Goal: Information Seeking & Learning: Learn about a topic

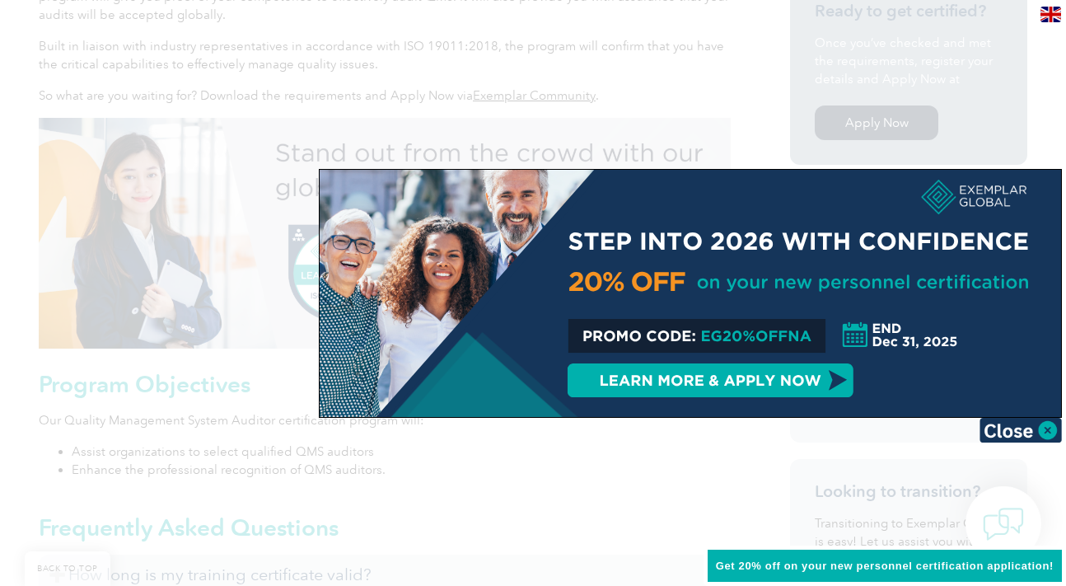
scroll to position [577, 0]
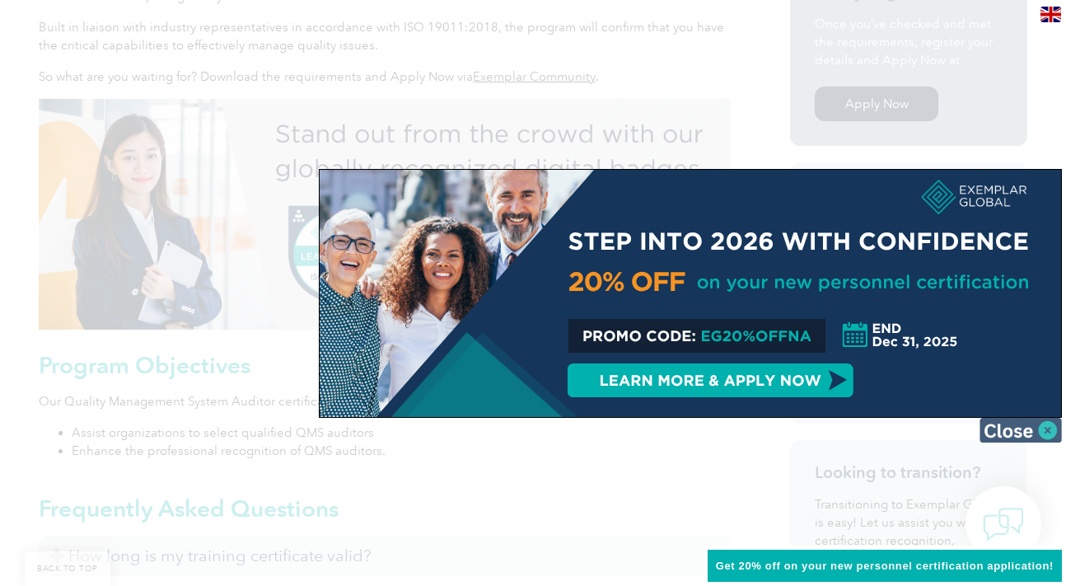
click at [1026, 433] on img at bounding box center [1021, 430] width 82 height 25
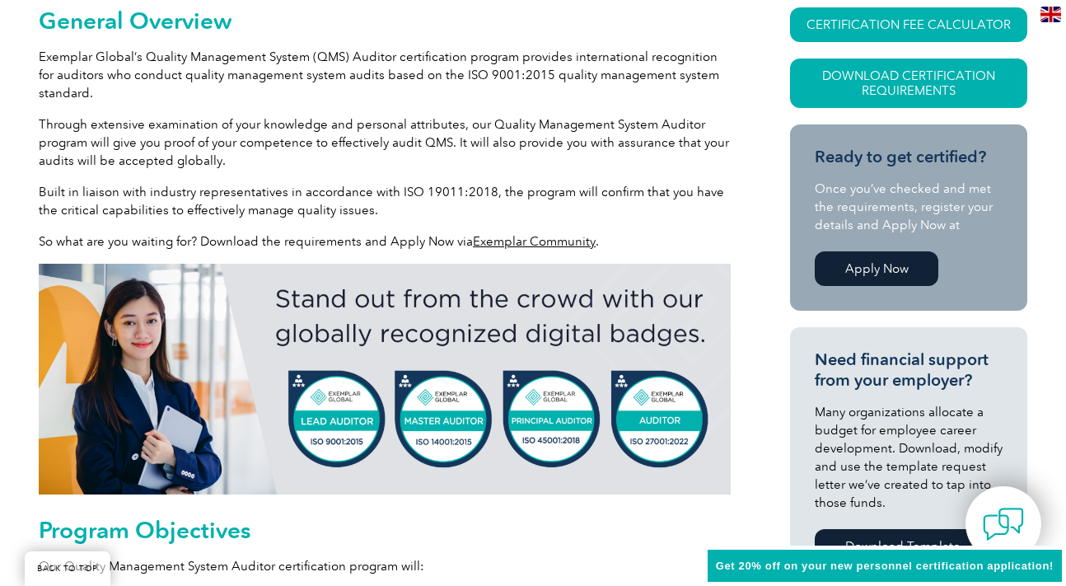
scroll to position [330, 0]
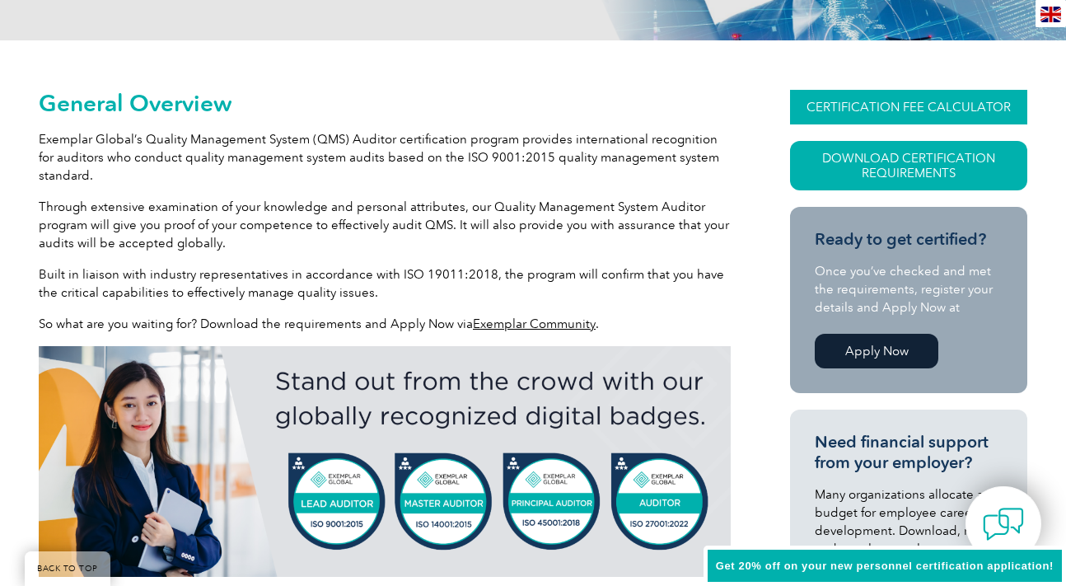
click at [856, 95] on link "CERTIFICATION FEE CALCULATOR" at bounding box center [908, 107] width 237 height 35
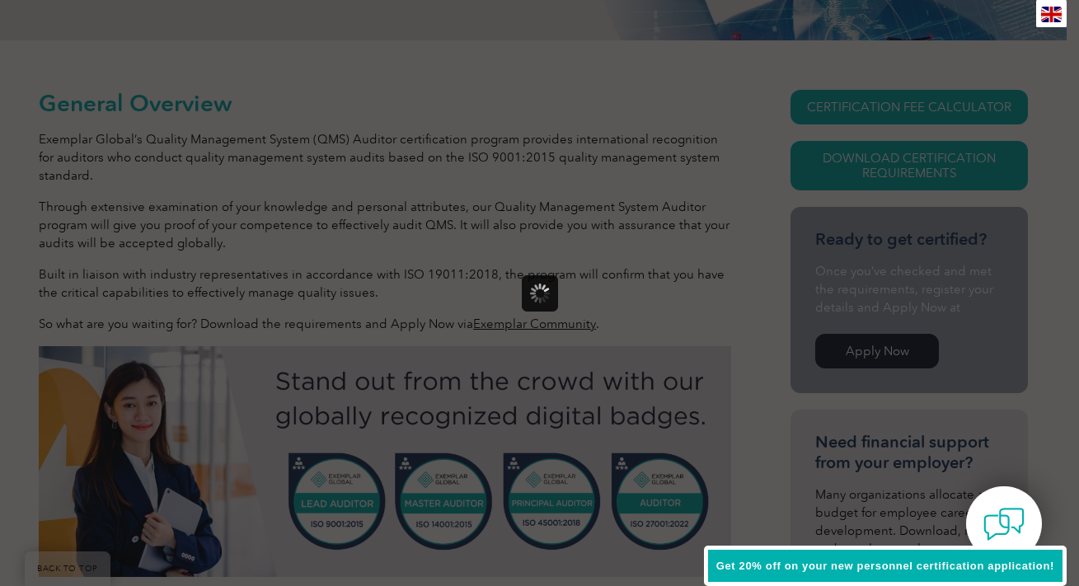
click at [328, 202] on div at bounding box center [539, 293] width 1079 height 586
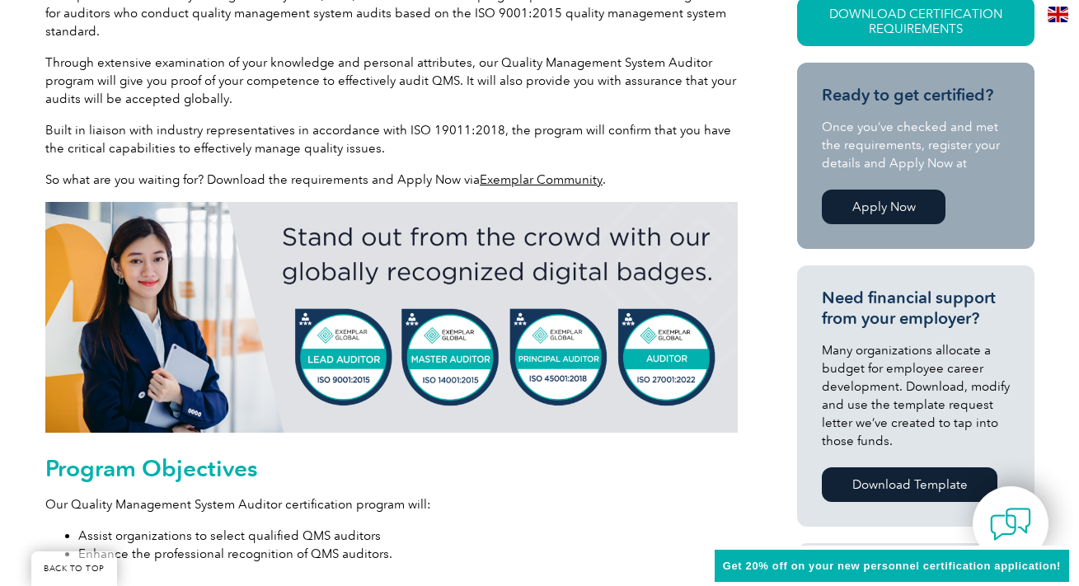
scroll to position [165, 0]
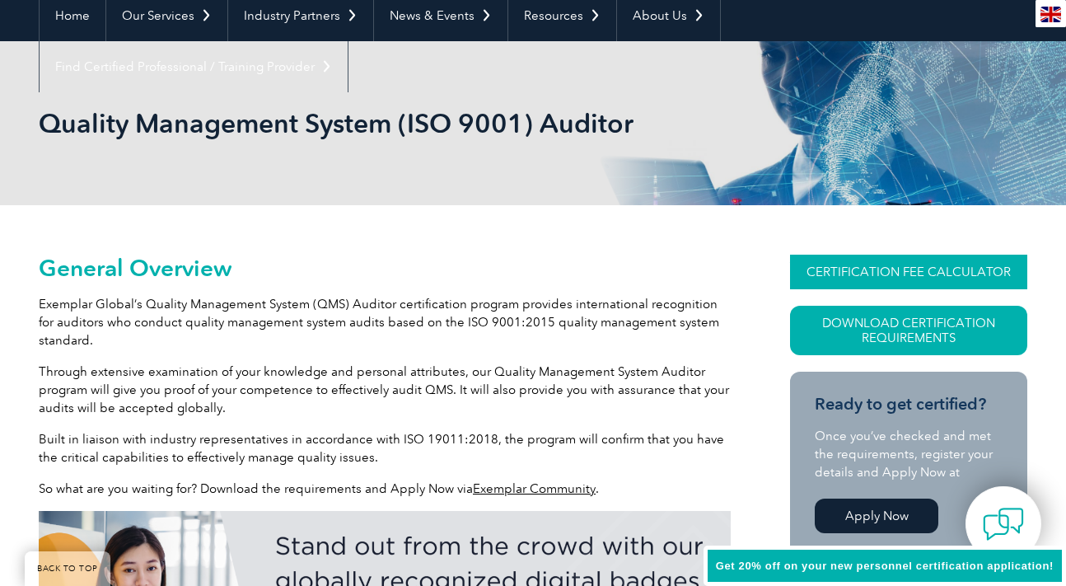
click at [899, 274] on link "CERTIFICATION FEE CALCULATOR" at bounding box center [908, 272] width 237 height 35
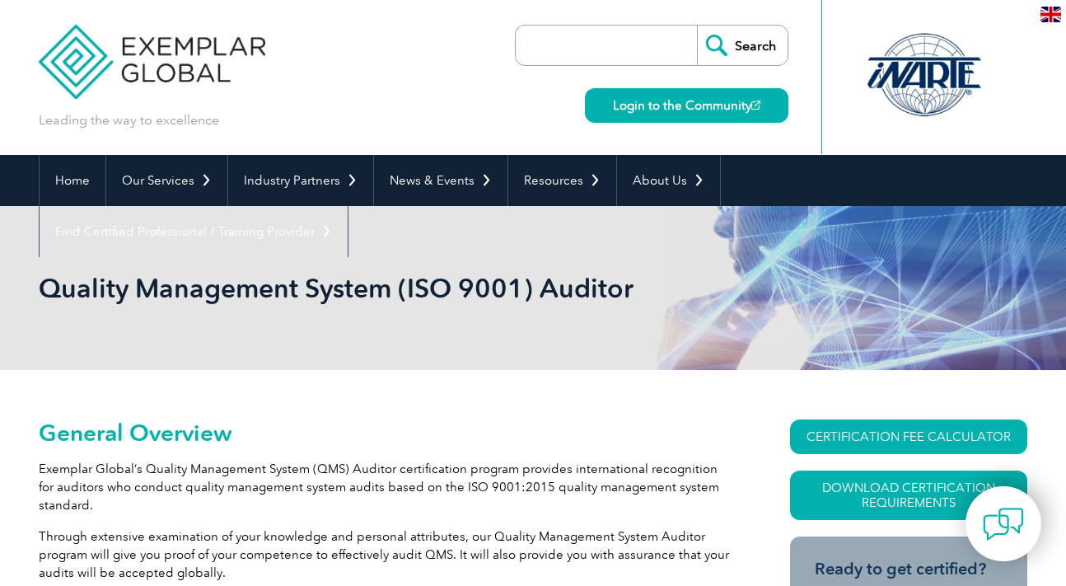
scroll to position [147, 0]
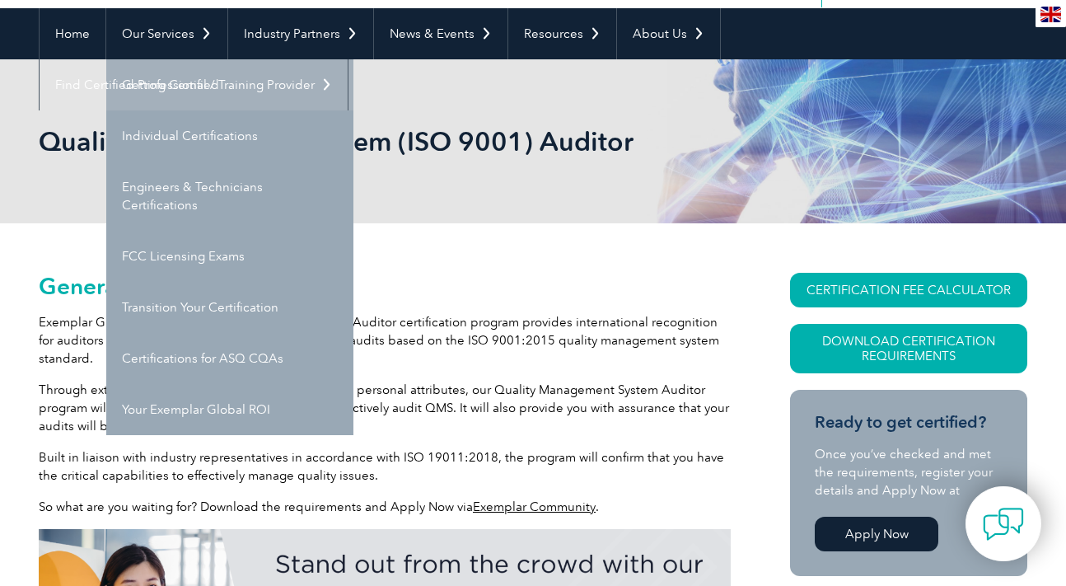
click at [132, 74] on link "Getting Certified" at bounding box center [229, 84] width 247 height 51
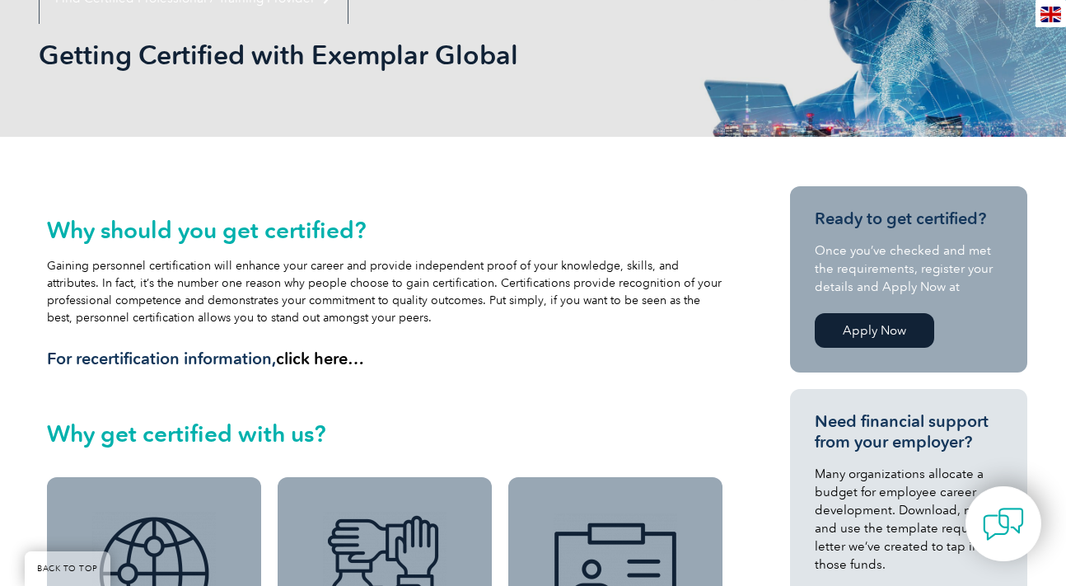
scroll to position [165, 0]
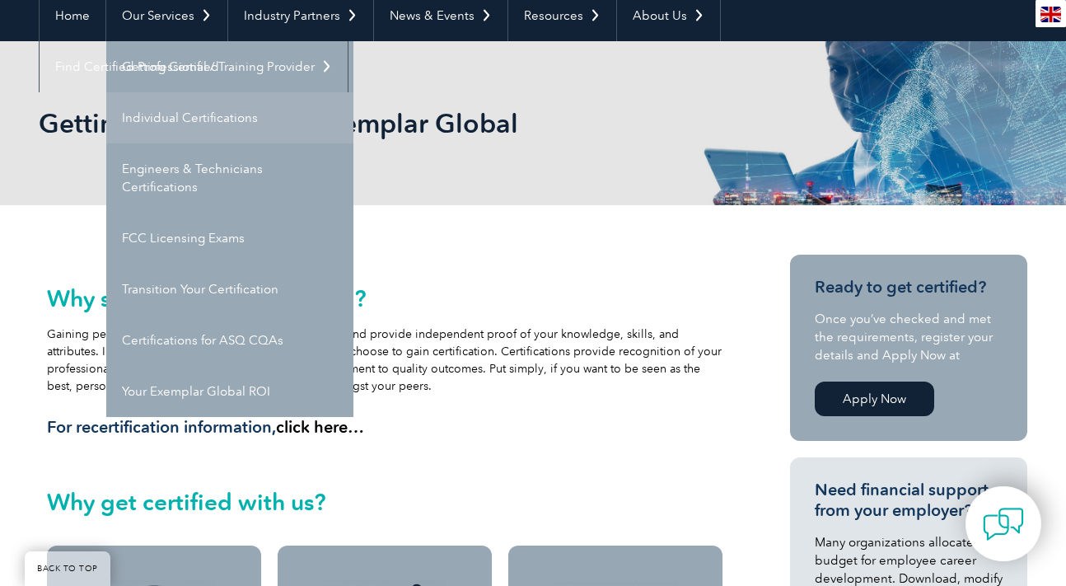
click at [138, 120] on link "Individual Certifications" at bounding box center [229, 117] width 247 height 51
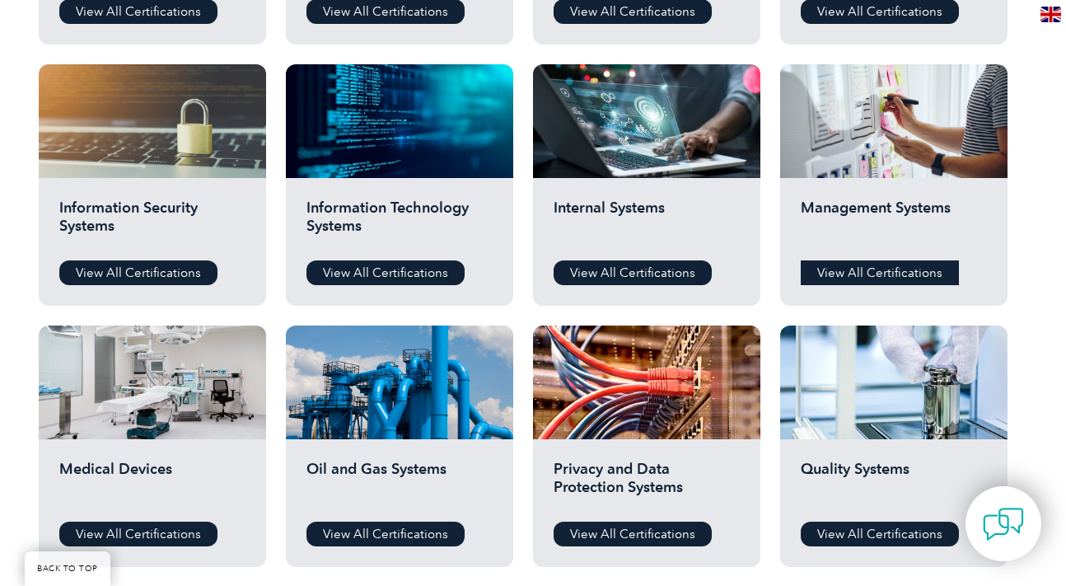
scroll to position [906, 0]
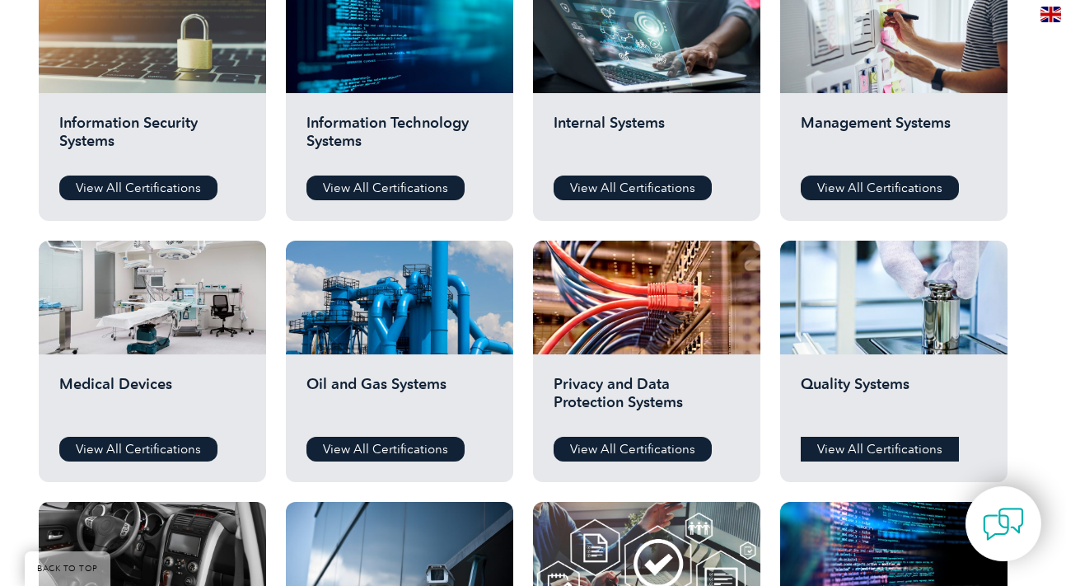
click at [896, 447] on link "View All Certifications" at bounding box center [880, 449] width 158 height 25
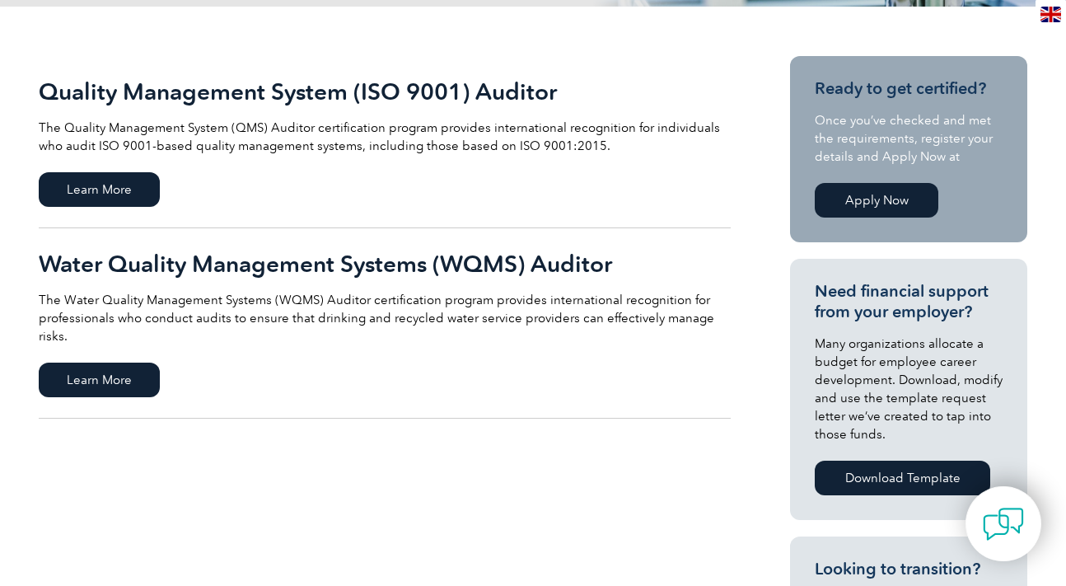
scroll to position [412, 0]
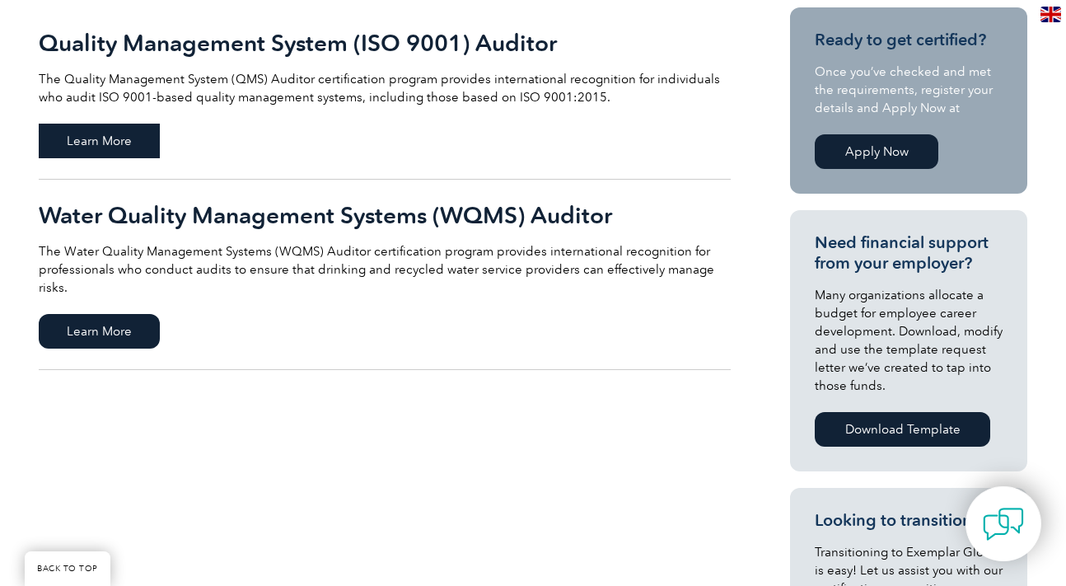
click at [133, 135] on span "Learn More" at bounding box center [99, 141] width 121 height 35
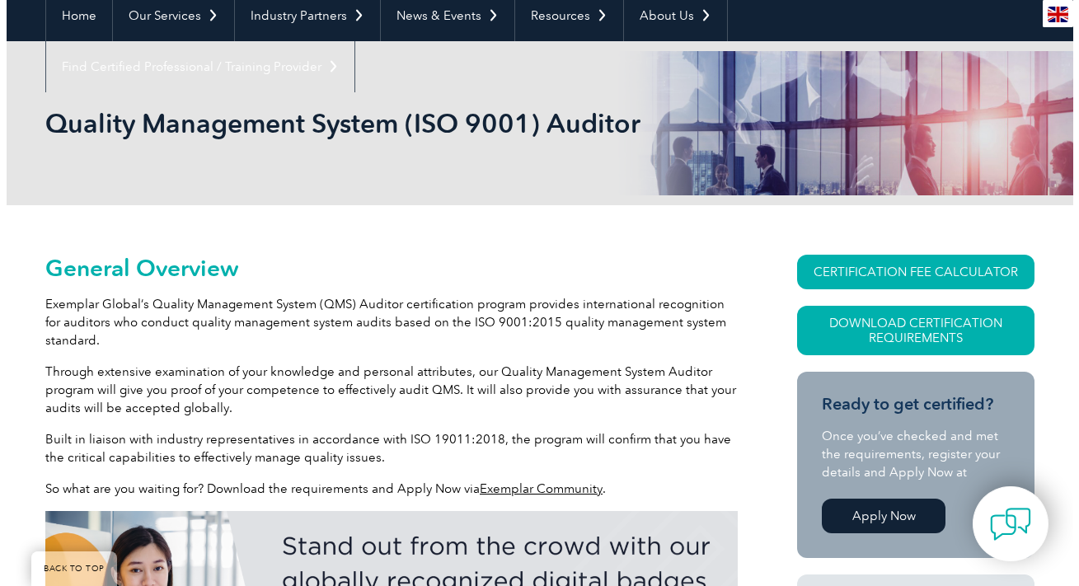
scroll to position [247, 0]
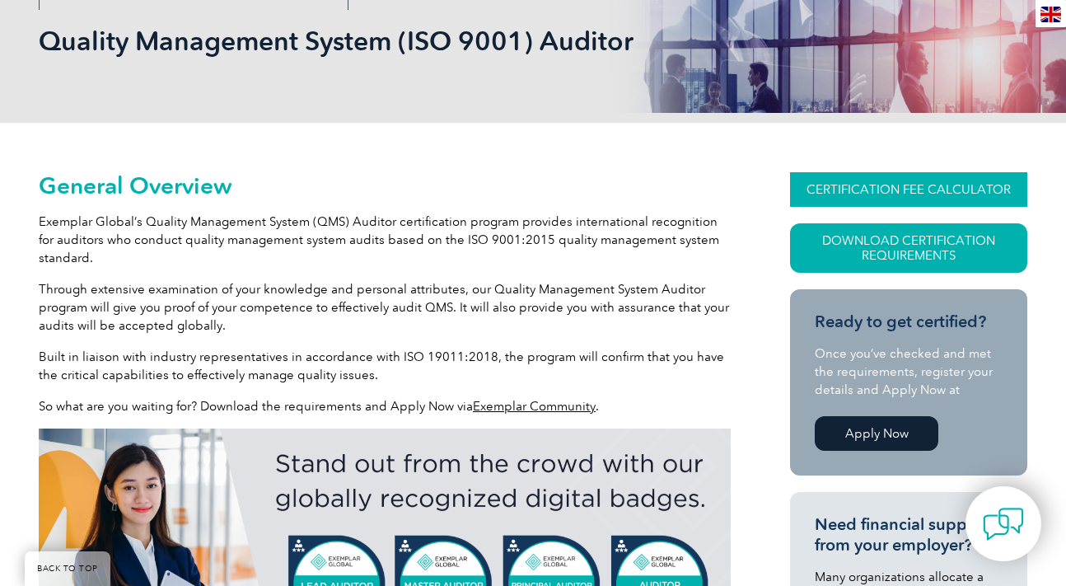
click at [856, 180] on link "CERTIFICATION FEE CALCULATOR" at bounding box center [908, 189] width 237 height 35
